Goal: Task Accomplishment & Management: Manage account settings

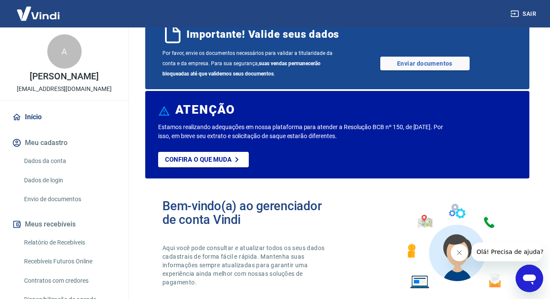
scroll to position [36, 0]
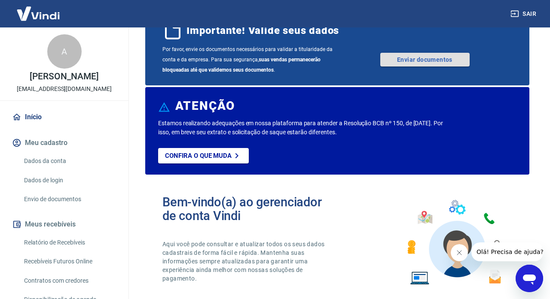
click at [432, 67] on link "Enviar documentos" at bounding box center [424, 60] width 89 height 14
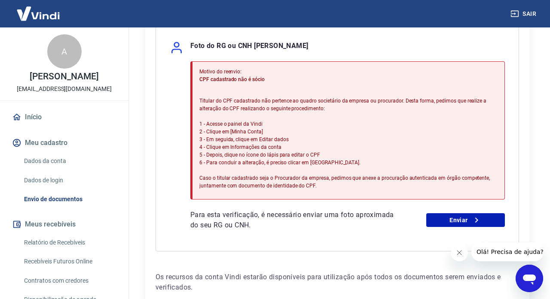
scroll to position [214, 0]
click at [451, 227] on link "Enviar" at bounding box center [465, 220] width 79 height 14
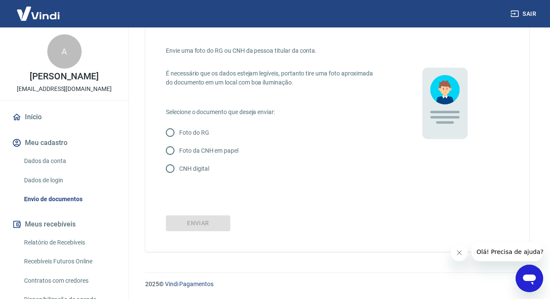
scroll to position [34, 0]
click at [170, 134] on input "Foto do RG" at bounding box center [170, 133] width 18 height 18
radio input "true"
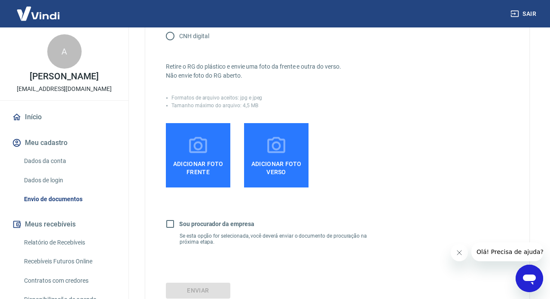
scroll to position [173, 0]
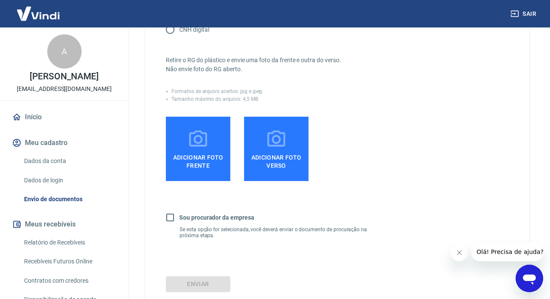
click at [197, 150] on icon at bounding box center [197, 139] width 21 height 21
click at [0, 0] on input "Adicionar foto frente" at bounding box center [0, 0] width 0 height 0
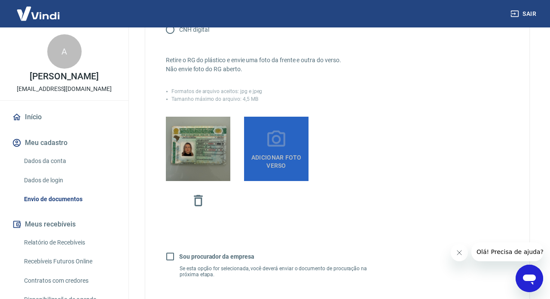
click at [275, 150] on icon at bounding box center [275, 139] width 21 height 21
click at [0, 0] on input "Adicionar foto verso" at bounding box center [0, 0] width 0 height 0
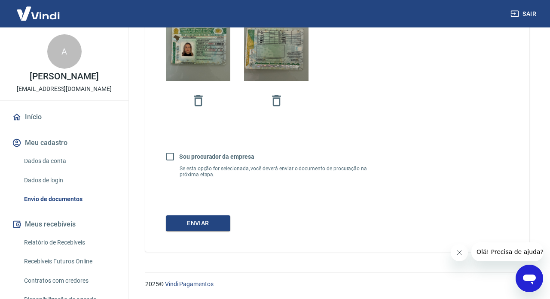
scroll to position [277, 0]
click at [170, 153] on input "Sou procurador da empresa" at bounding box center [170, 157] width 18 height 18
checkbox input "true"
click at [201, 225] on button "Continuar" at bounding box center [198, 224] width 64 height 16
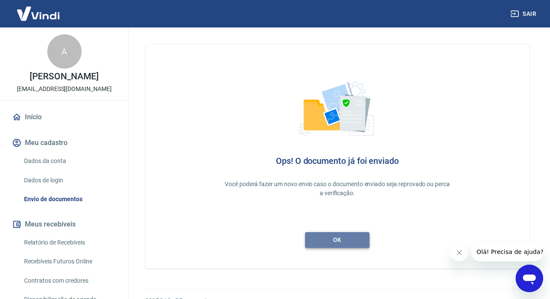
click at [337, 242] on link "ok" at bounding box center [337, 240] width 64 height 16
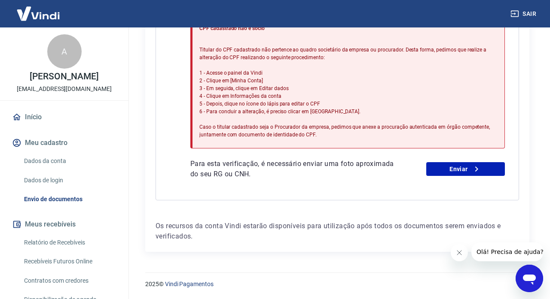
scroll to position [283, 0]
click at [464, 170] on link "Enviar" at bounding box center [465, 169] width 79 height 14
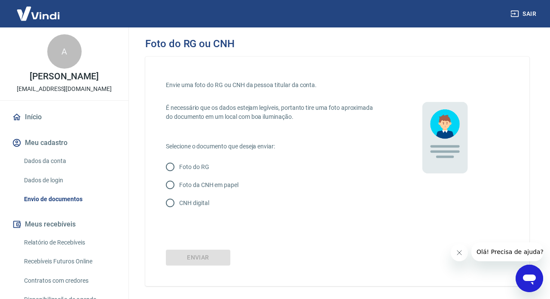
click at [172, 167] on input "Foto do RG" at bounding box center [170, 167] width 18 height 18
radio input "true"
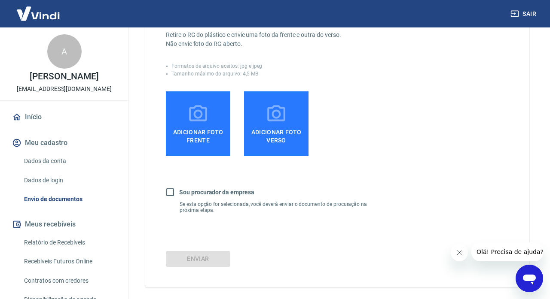
scroll to position [192, 0]
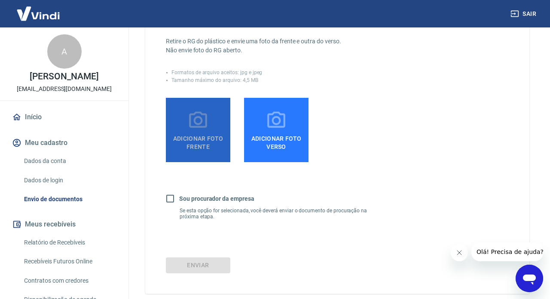
click at [201, 131] on icon at bounding box center [197, 120] width 21 height 21
click at [0, 0] on input "Adicionar foto frente" at bounding box center [0, 0] width 0 height 0
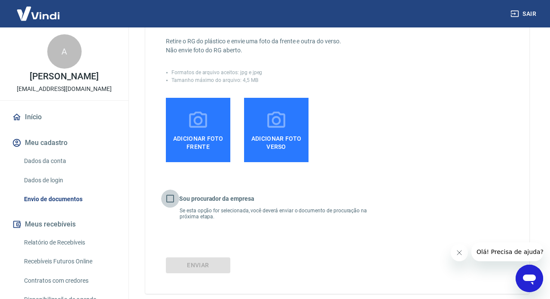
click at [172, 204] on input "Sou procurador da empresa" at bounding box center [170, 199] width 18 height 18
checkbox input "true"
click at [189, 270] on div "Continuar" at bounding box center [337, 266] width 343 height 16
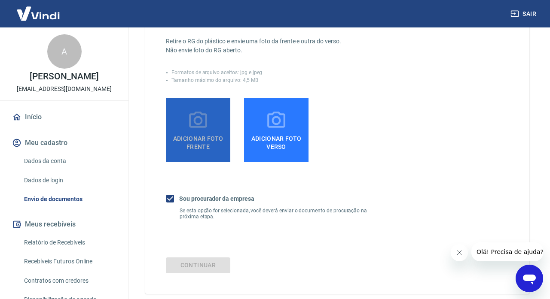
click at [204, 141] on span "Adicionar foto frente" at bounding box center [198, 140] width 58 height 19
click at [0, 0] on input "Adicionar foto frente" at bounding box center [0, 0] width 0 height 0
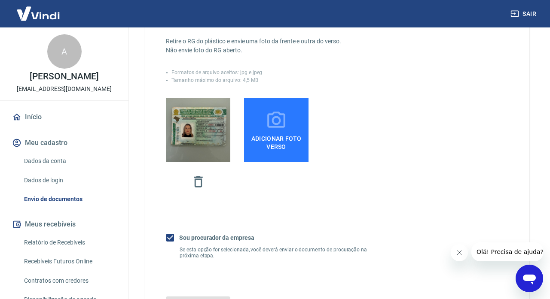
click at [276, 138] on span "Adicionar foto verso" at bounding box center [276, 140] width 58 height 19
click at [0, 0] on input "Adicionar foto verso" at bounding box center [0, 0] width 0 height 0
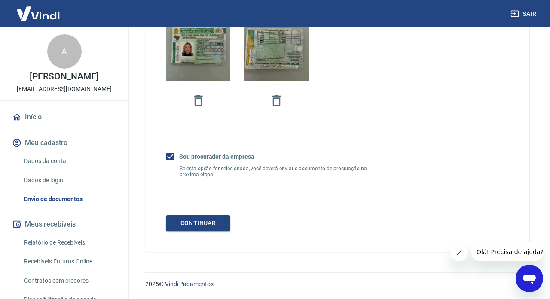
scroll to position [277, 0]
click at [221, 224] on button "Continuar" at bounding box center [198, 224] width 64 height 16
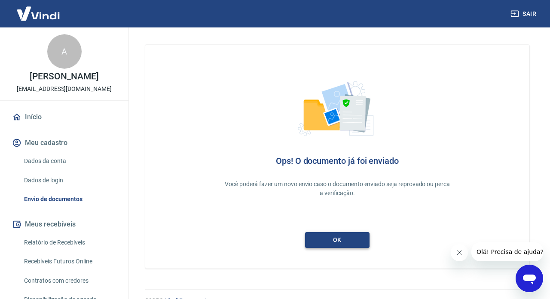
click at [334, 240] on link "ok" at bounding box center [337, 240] width 64 height 16
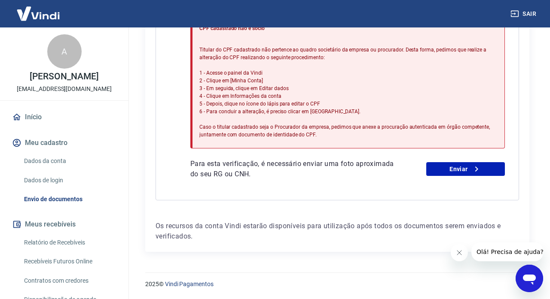
scroll to position [283, 0]
click at [500, 254] on span "Olá! Precisa de ajuda?" at bounding box center [509, 252] width 67 height 7
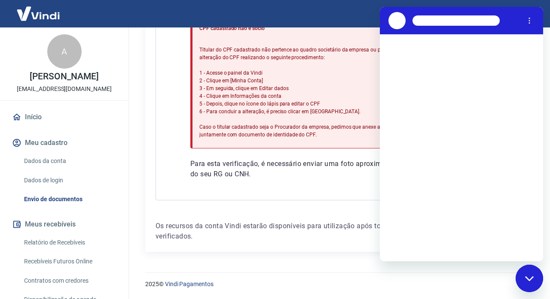
scroll to position [0, 0]
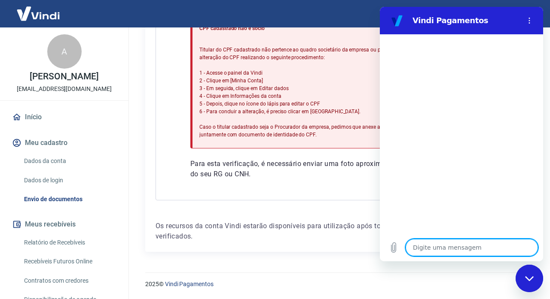
click at [451, 245] on textarea at bounding box center [471, 247] width 132 height 17
type textarea "o"
type textarea "x"
type textarea "on"
type textarea "x"
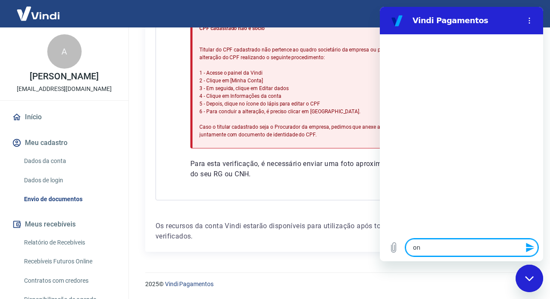
type textarea "ond"
type textarea "x"
type textarea "onde"
type textarea "x"
type textarea "onde"
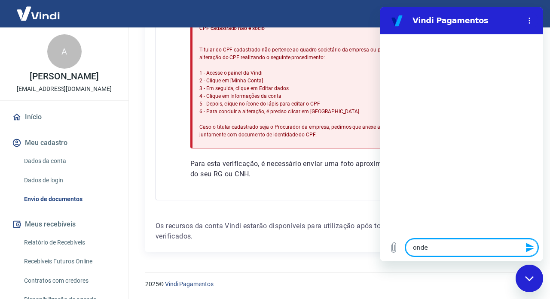
type textarea "x"
type textarea "onde a"
type textarea "x"
type textarea "onde an"
type textarea "x"
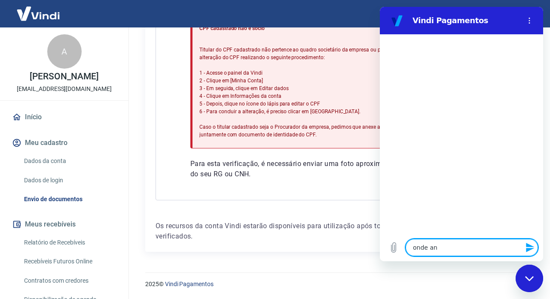
type textarea "onde ane"
type textarea "x"
type textarea "onde anex"
type textarea "x"
type textarea "onde anexo"
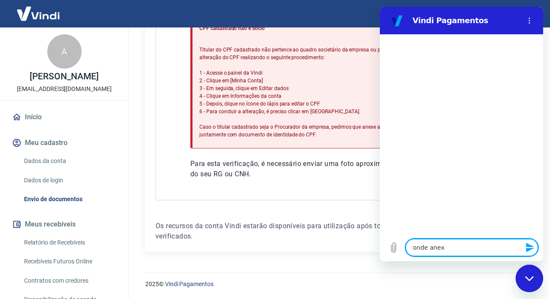
type textarea "x"
type textarea "onde anexo"
type textarea "x"
type textarea "onde anexo a"
type textarea "x"
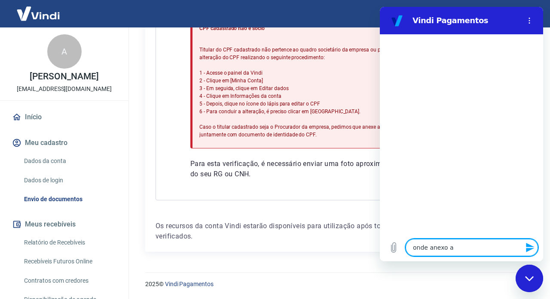
type textarea "onde anexo a"
type textarea "x"
type textarea "onde anexo a p"
type textarea "x"
type textarea "onde anexo a pr"
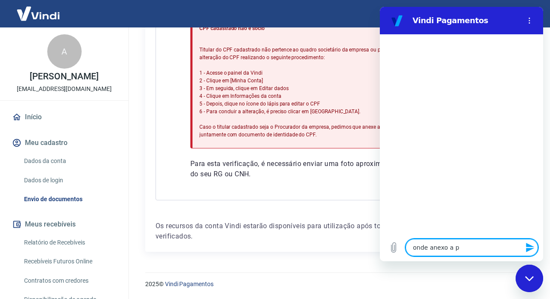
type textarea "x"
type textarea "onde anexo a pro"
type textarea "x"
type textarea "onde anexo a proc"
type textarea "x"
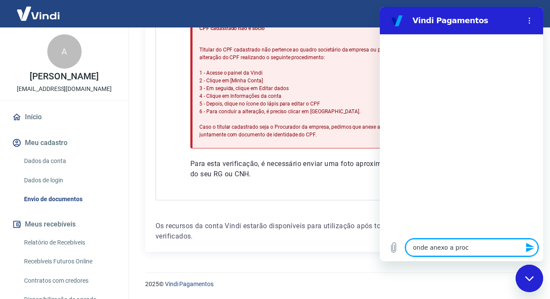
type textarea "onde anexo a procu"
type textarea "x"
type textarea "onde anexo a procur"
type textarea "x"
type textarea "onde anexo a procura"
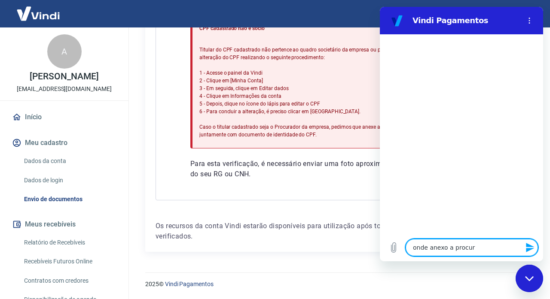
type textarea "x"
type textarea "onde anexo a procurac"
type textarea "x"
type textarea "onde anexo a procuraca"
type textarea "x"
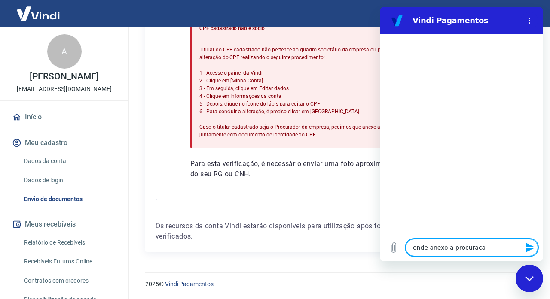
type textarea "onde anexo a procuracao"
type textarea "x"
type textarea "onde anexo a procuração"
type textarea "x"
type textarea "onde anexo a procuração q"
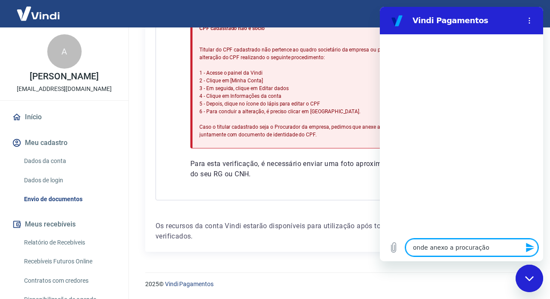
type textarea "x"
type textarea "onde anexo a procuração qu"
type textarea "x"
type textarea "onde anexo a procuração que"
type textarea "x"
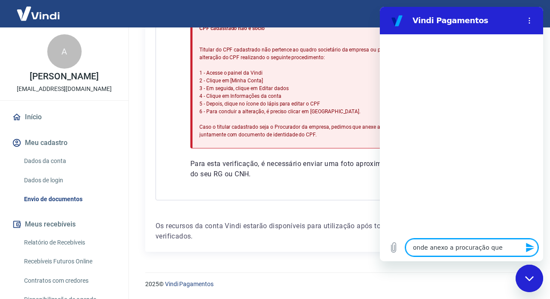
type textarea "onde anexo a procuração que"
type textarea "x"
type textarea "onde anexo a procuração que s"
type textarea "x"
type textarea "onde anexo a procuração que so"
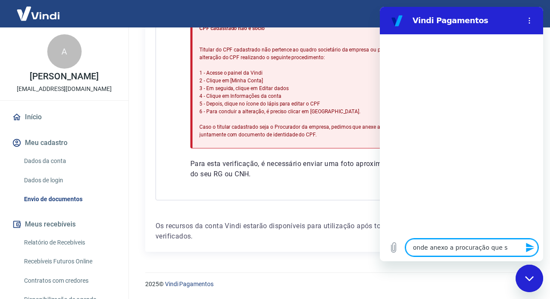
type textarea "x"
type textarea "onde anexo a procuração que sou"
type textarea "x"
type textarea "onde anexo a procuração que sou"
type textarea "x"
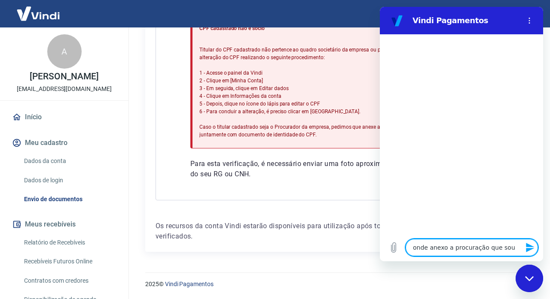
type textarea "onde anexo a procuração que sou r"
type textarea "x"
type textarea "onde anexo a procuração que sou re"
type textarea "x"
type textarea "onde anexo a procuração que sou rep"
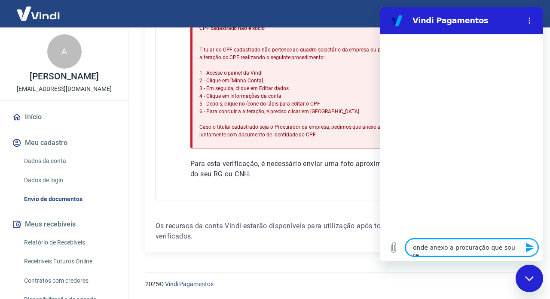
type textarea "x"
type textarea "onde anexo a procuração que sou repr"
type textarea "x"
type textarea "onde anexo a procuração que sou repre"
type textarea "x"
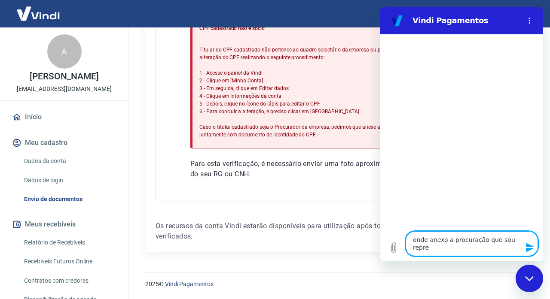
type textarea "onde anexo a procuração que sou repres"
type textarea "x"
type textarea "onde anexo a procuração que sou represe"
type textarea "x"
type textarea "onde anexo a procuração que sou represen"
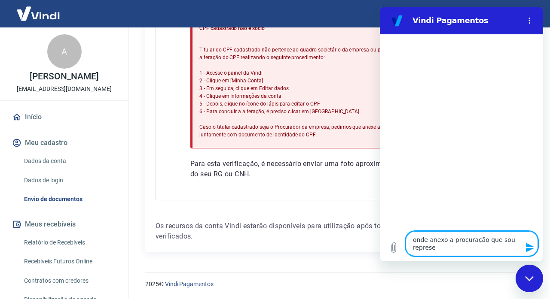
type textarea "x"
type textarea "onde anexo a procuração que sou represent"
type textarea "x"
type textarea "onde anexo a procuração que sou representa"
type textarea "x"
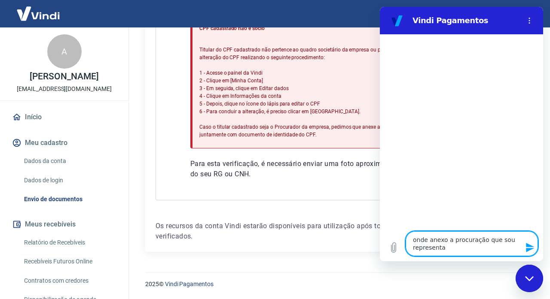
type textarea "onde anexo a procuração que sou representan"
type textarea "x"
type textarea "onde anexo a procuração que sou representant"
type textarea "x"
type textarea "onde anexo a procuração que sou representante"
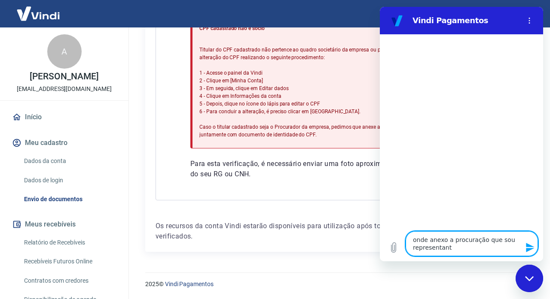
type textarea "x"
type textarea "onde anexo a procuração que sou representante"
type textarea "x"
type textarea "onde anexo a procuração que sou representante l"
type textarea "x"
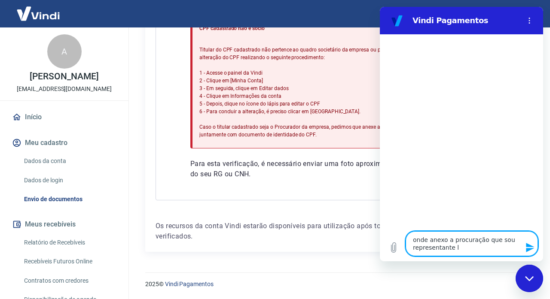
type textarea "onde anexo a procuração que sou representante le"
type textarea "x"
type textarea "onde anexo a procuração que sou representante leg"
type textarea "x"
type textarea "onde anexo a procuração que sou representante lega"
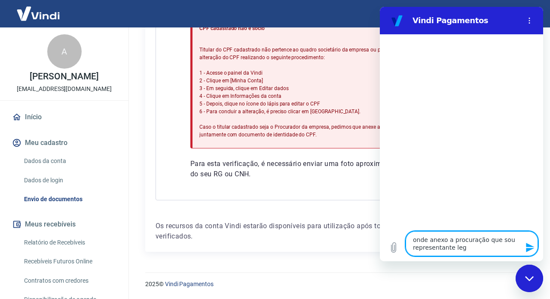
type textarea "x"
type textarea "onde anexo a procuração que sou representante legal"
type textarea "x"
type textarea "onde anexo a procuração que sou representante legal"
type textarea "x"
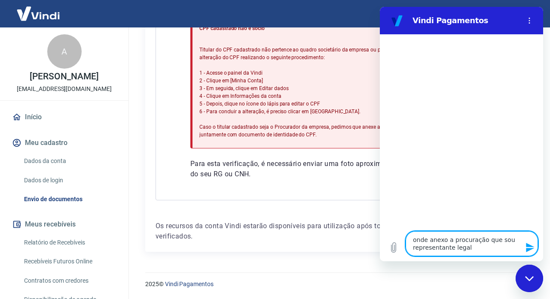
type textarea "onde anexo a procuração que sou representante legal d"
type textarea "x"
type textarea "onde anexo a procuração que sou representante legal da"
type textarea "x"
type textarea "onde anexo a procuração que sou representante legal da"
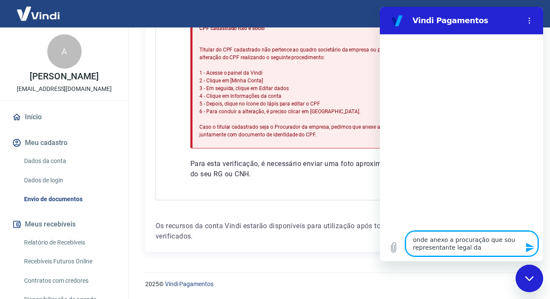
type textarea "x"
type textarea "onde anexo a procuração que sou representante legal da e"
type textarea "x"
type textarea "onde anexo a procuração que sou representante legal da em"
type textarea "x"
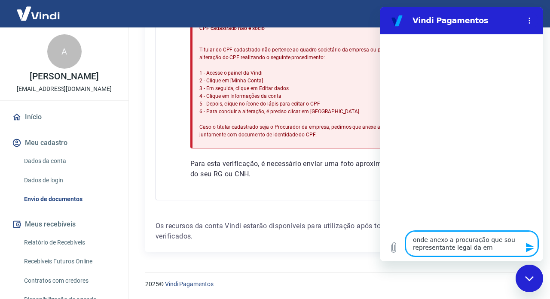
type textarea "onde anexo a procuração que sou representante legal da emp"
type textarea "x"
type textarea "onde anexo a procuração que sou representante legal da empr"
type textarea "x"
type textarea "onde anexo a procuração que sou representante legal da empre"
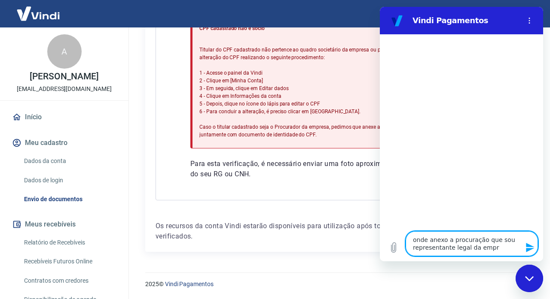
type textarea "x"
type textarea "onde anexo a procuração que sou representante legal da empres"
type textarea "x"
type textarea "onde anexo a procuração que sou representante legal da empresa"
type textarea "x"
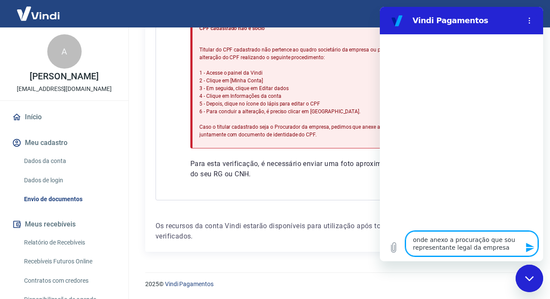
type textarea "onde anexo a procuração que sou representante legal da empresa?"
type textarea "x"
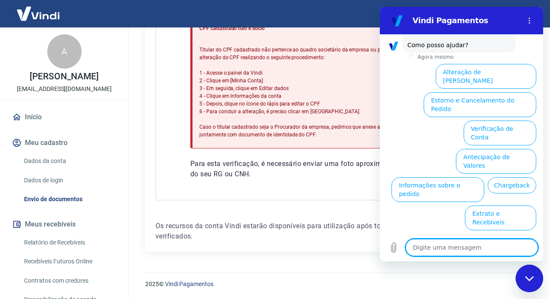
scroll to position [76, 0]
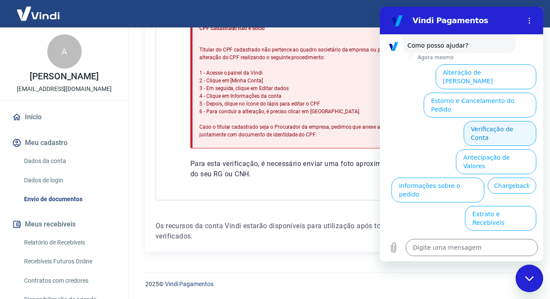
click at [498, 121] on button "Verificação de Conta" at bounding box center [499, 133] width 73 height 25
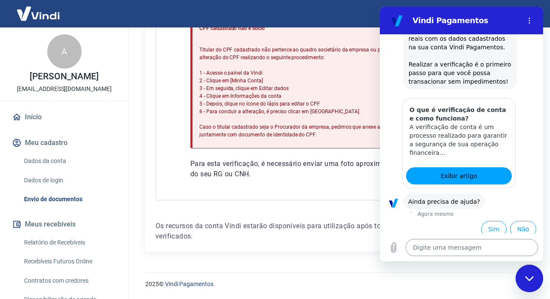
scroll to position [162, 0]
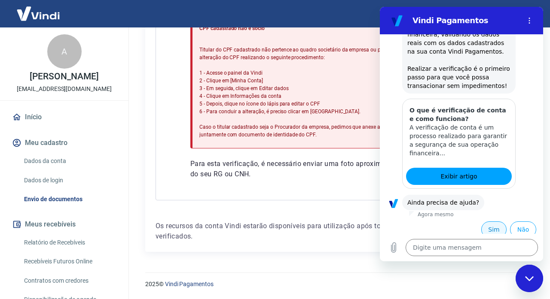
click at [497, 222] on button "Sim" at bounding box center [493, 230] width 25 height 16
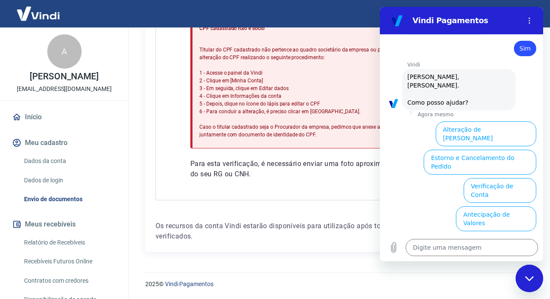
scroll to position [387, 0]
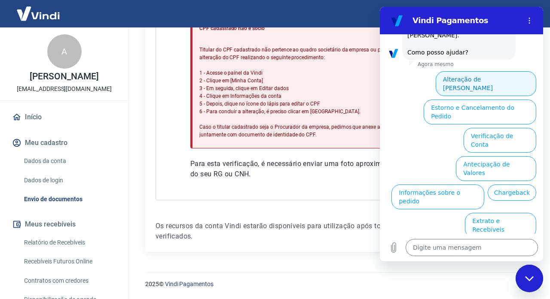
click at [477, 71] on button "Alteração de Dados Cadastrais" at bounding box center [485, 83] width 100 height 25
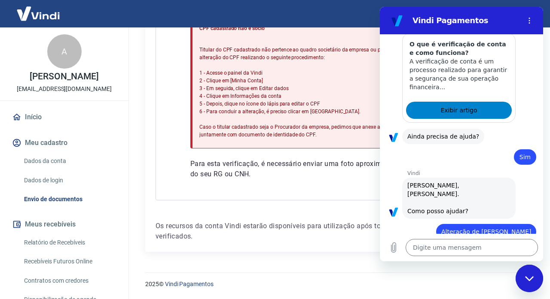
scroll to position [230, 0]
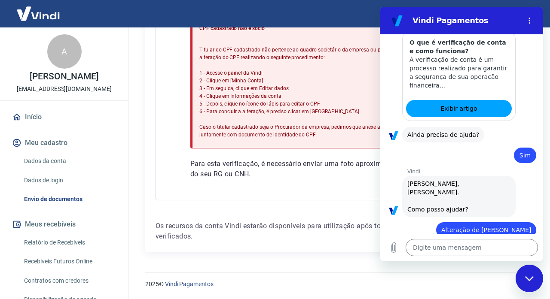
type textarea "x"
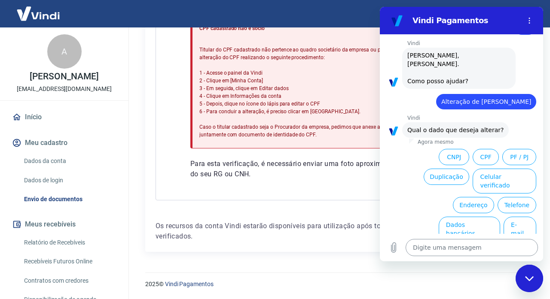
scroll to position [358, 0]
click at [441, 249] on textarea at bounding box center [471, 247] width 132 height 17
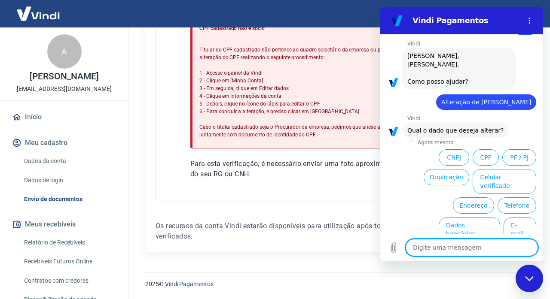
type textarea "p"
type textarea "x"
type textarea "pr"
type textarea "x"
type textarea "pro"
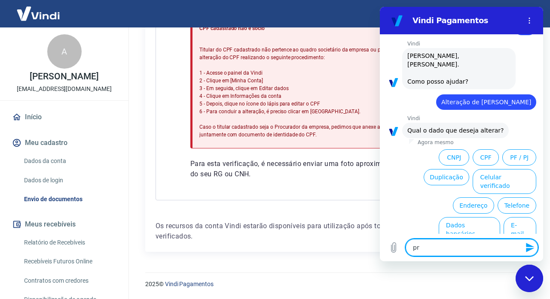
type textarea "x"
type textarea "proc"
type textarea "x"
type textarea "procu"
type textarea "x"
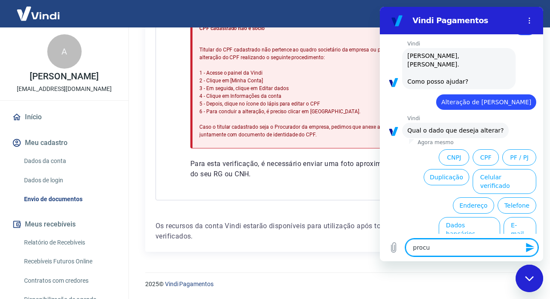
type textarea "procur"
type textarea "x"
type textarea "procura"
type textarea "x"
type textarea "procurac"
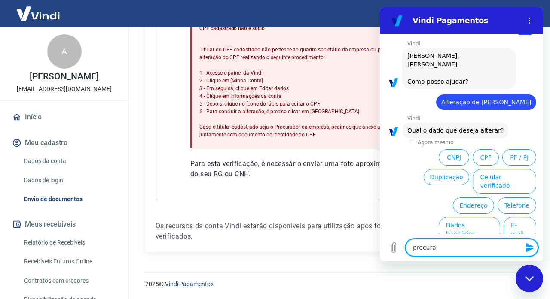
type textarea "x"
type textarea "procuraca"
type textarea "x"
type textarea "procuracao"
type textarea "x"
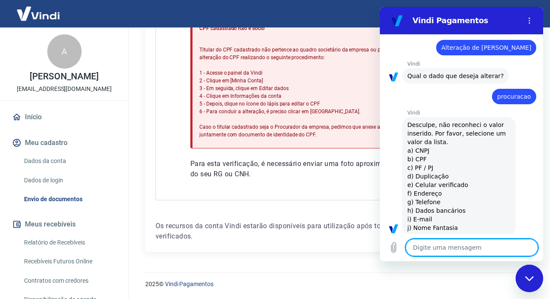
scroll to position [412, 0]
click at [446, 248] on textarea at bounding box center [471, 247] width 132 height 17
click at [393, 246] on icon "Carregar arquivo" at bounding box center [393, 248] width 10 height 10
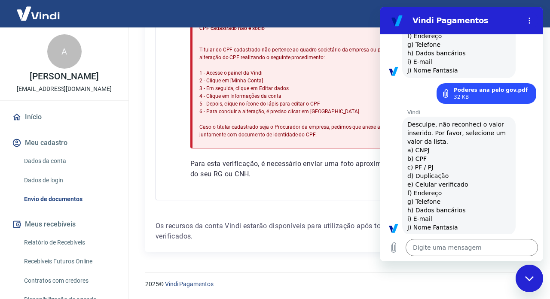
scroll to position [572, 0]
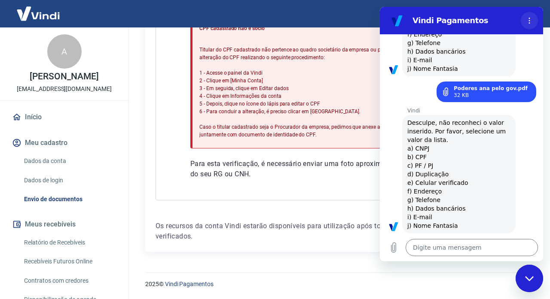
click at [529, 20] on circle "Menu de opções" at bounding box center [529, 20] width 1 height 1
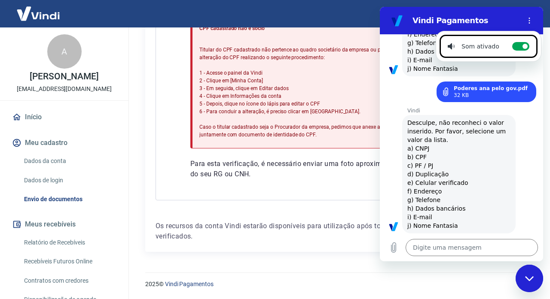
click at [530, 290] on div "Fechar janela de mensagens" at bounding box center [529, 279] width 26 height 26
type textarea "x"
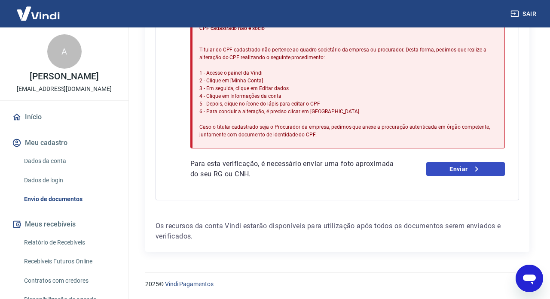
scroll to position [283, 0]
click at [461, 167] on link "Enviar" at bounding box center [465, 169] width 79 height 14
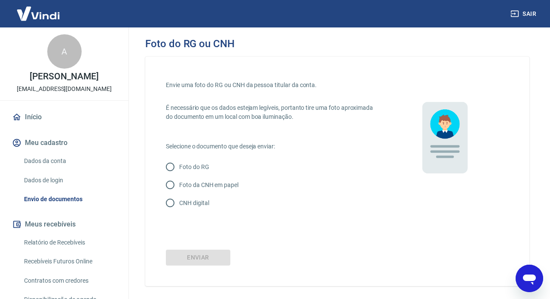
click at [191, 188] on p "Foto da CNH em papel" at bounding box center [208, 185] width 59 height 9
click at [179, 188] on input "Foto da CNH em papel" at bounding box center [170, 185] width 18 height 18
radio input "true"
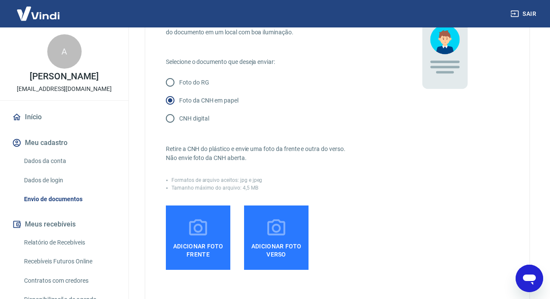
scroll to position [86, 0]
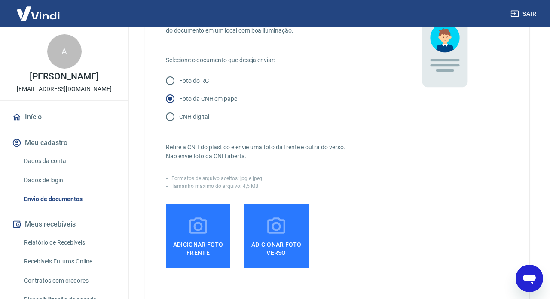
click at [199, 237] on icon at bounding box center [197, 226] width 21 height 21
click at [0, 0] on input "Adicionar foto frente" at bounding box center [0, 0] width 0 height 0
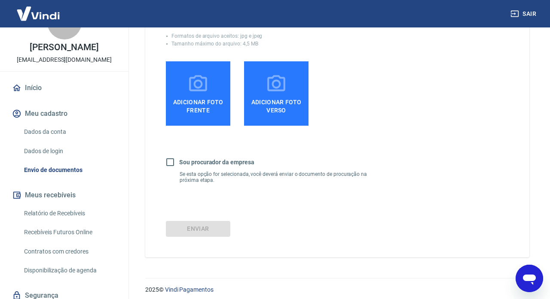
scroll to position [229, 0]
click at [170, 167] on input "Sou procurador da empresa" at bounding box center [170, 162] width 18 height 18
checkbox input "true"
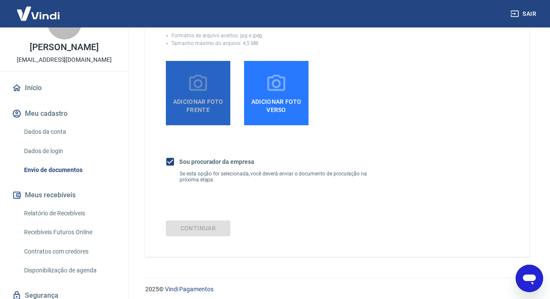
click at [204, 100] on span "Adicionar foto frente" at bounding box center [198, 103] width 58 height 19
click at [0, 0] on input "Adicionar foto frente" at bounding box center [0, 0] width 0 height 0
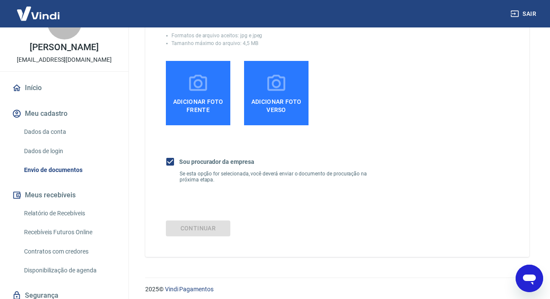
click at [40, 133] on link "Dados da conta" at bounding box center [69, 132] width 97 height 18
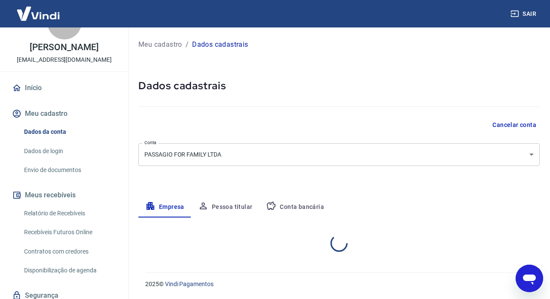
select select "MG"
select select "business"
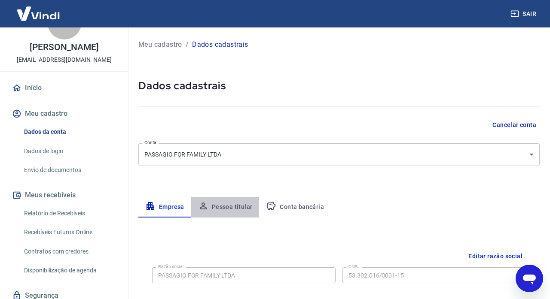
click at [236, 209] on button "Pessoa titular" at bounding box center [225, 207] width 68 height 21
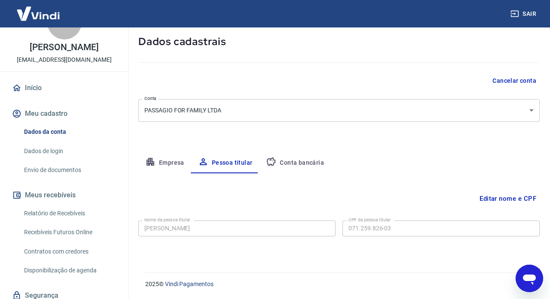
scroll to position [44, 0]
click at [505, 195] on button "Editar nome e CPF" at bounding box center [508, 199] width 64 height 16
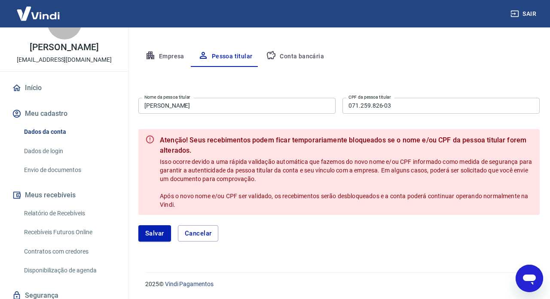
scroll to position [150, 0]
click at [204, 234] on button "Cancelar" at bounding box center [198, 234] width 41 height 16
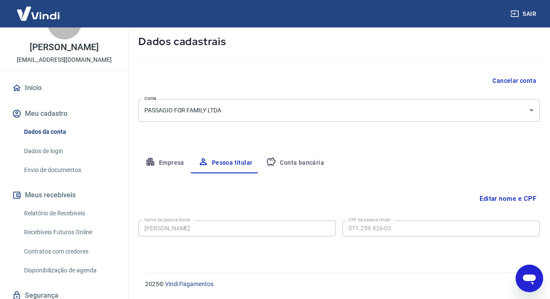
scroll to position [44, 0]
click at [104, 228] on div "Sair A [PERSON_NAME] [EMAIL_ADDRESS][DOMAIN_NAME] Início Meu cadastro Dados da …" at bounding box center [275, 105] width 550 height 299
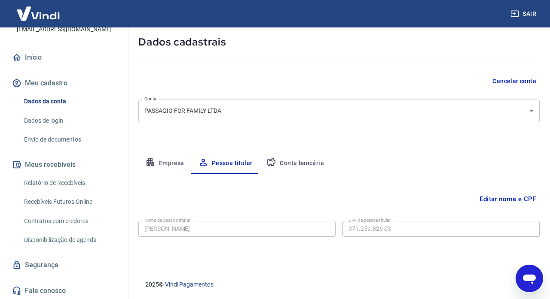
scroll to position [59, 0]
click at [498, 201] on button "Editar nome e CPF" at bounding box center [508, 199] width 64 height 16
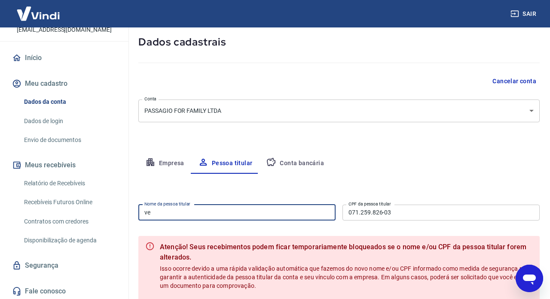
type input "v"
type input "[PERSON_NAME] [PERSON_NAME]"
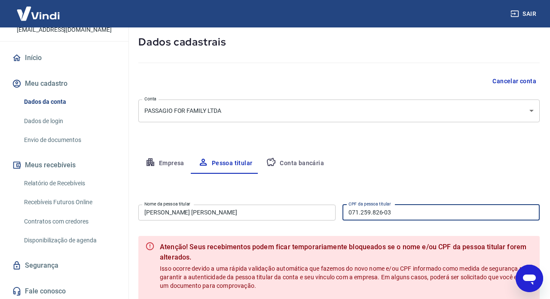
drag, startPoint x: 405, startPoint y: 214, endPoint x: 24, endPoint y: 233, distance: 381.3
click at [24, 233] on div "Sair A [PERSON_NAME] [EMAIL_ADDRESS][DOMAIN_NAME] Início Meu cadastro Dados da …" at bounding box center [275, 105] width 550 height 299
type input "0"
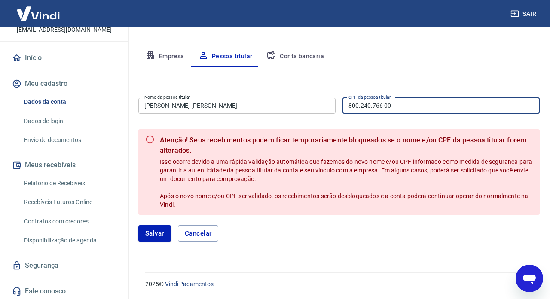
scroll to position [150, 0]
type input "800.240.766-00"
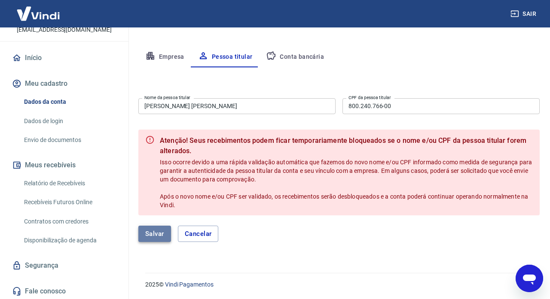
click at [153, 240] on button "Salvar" at bounding box center [154, 234] width 33 height 16
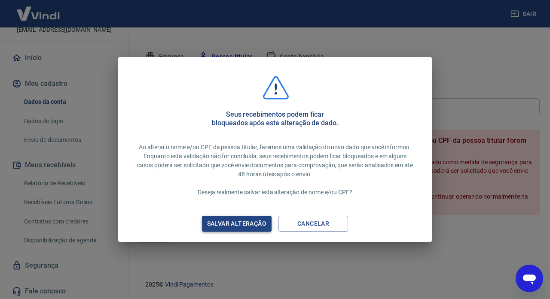
click at [234, 223] on div "Salvar alteração" at bounding box center [237, 224] width 80 height 11
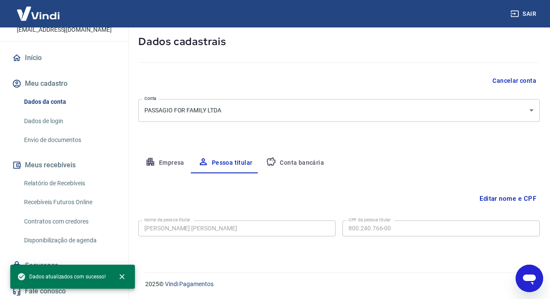
scroll to position [44, 0]
click at [298, 160] on button "Conta bancária" at bounding box center [295, 163] width 72 height 21
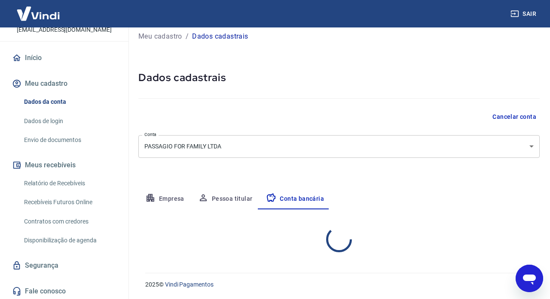
select select "1"
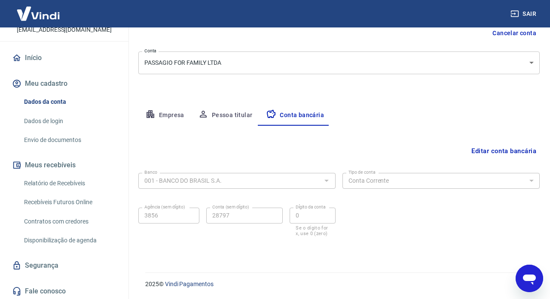
scroll to position [101, 0]
click at [178, 108] on button "Empresa" at bounding box center [164, 115] width 53 height 21
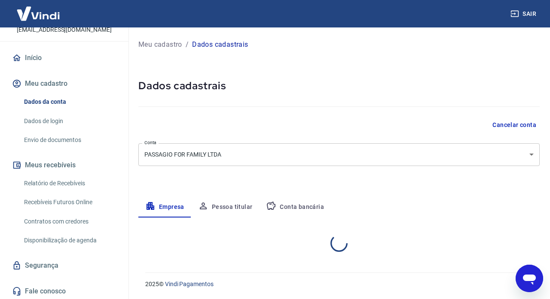
scroll to position [0, 0]
select select "MG"
select select "business"
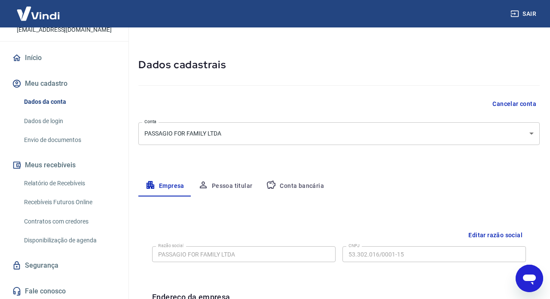
scroll to position [21, 0]
click at [355, 2] on div "Sair" at bounding box center [275, 13] width 550 height 27
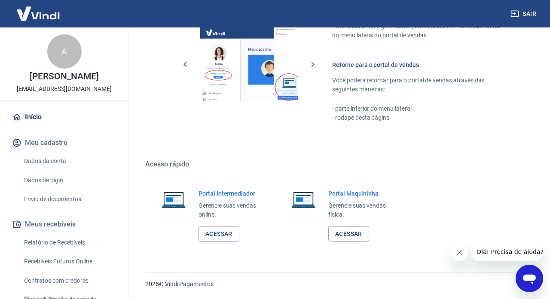
scroll to position [589, 0]
click at [459, 252] on icon "Fechar mensagem da empresa" at bounding box center [459, 252] width 7 height 7
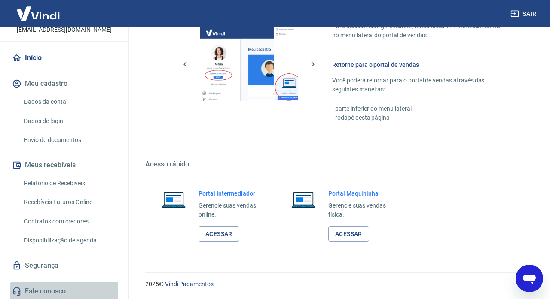
click at [55, 289] on link "Fale conosco" at bounding box center [64, 291] width 108 height 19
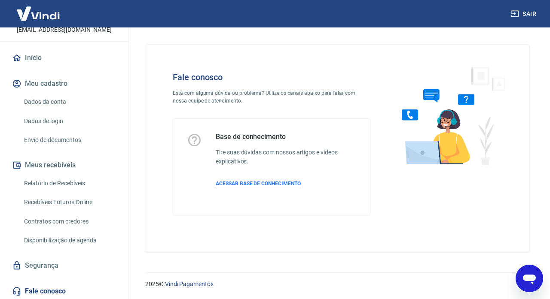
click at [261, 185] on span "ACESSAR BASE DE CONHECIMENTO" at bounding box center [258, 184] width 85 height 6
